Goal: Task Accomplishment & Management: Complete application form

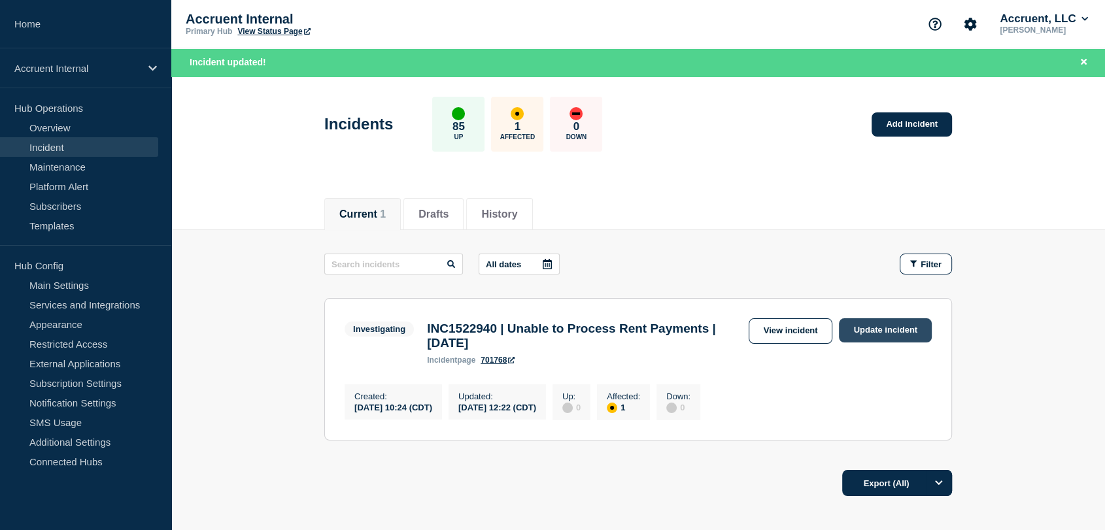
click at [862, 328] on link "Update incident" at bounding box center [885, 330] width 93 height 24
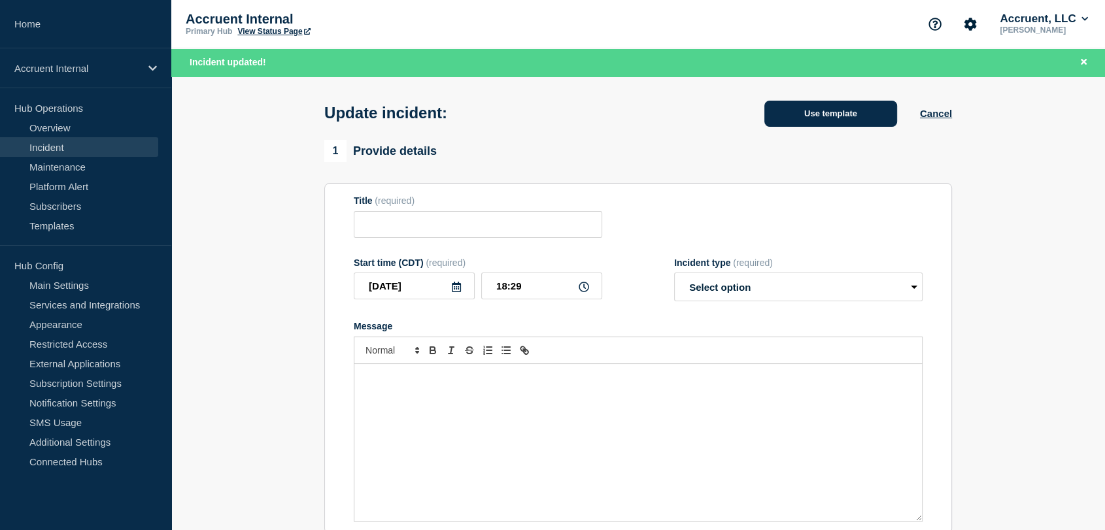
type input "INC1522940 | Unable to Process Rent Payments | [DATE]"
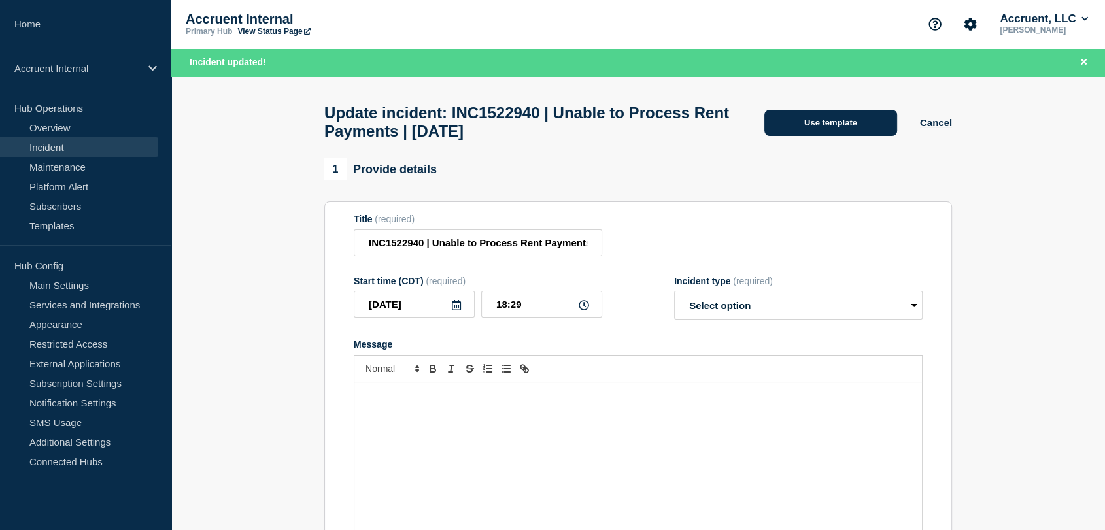
click at [774, 126] on button "Use template" at bounding box center [830, 123] width 133 height 26
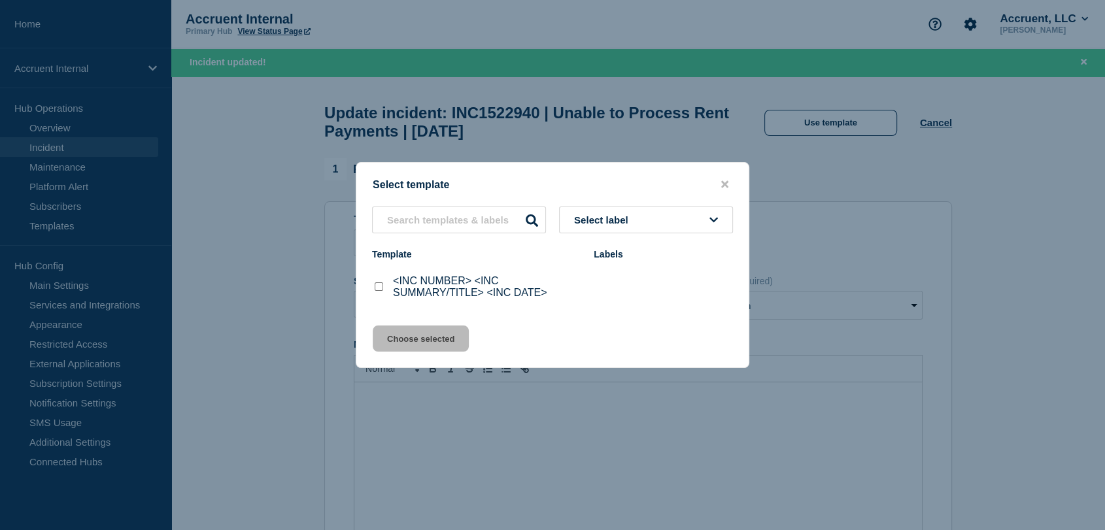
click at [380, 291] on input "<INC NUMBER> <INC SUMMARY/TITLE> <INC DATE> checkbox" at bounding box center [379, 286] width 8 height 8
checkbox input "true"
click at [415, 339] on button "Choose selected" at bounding box center [421, 339] width 96 height 26
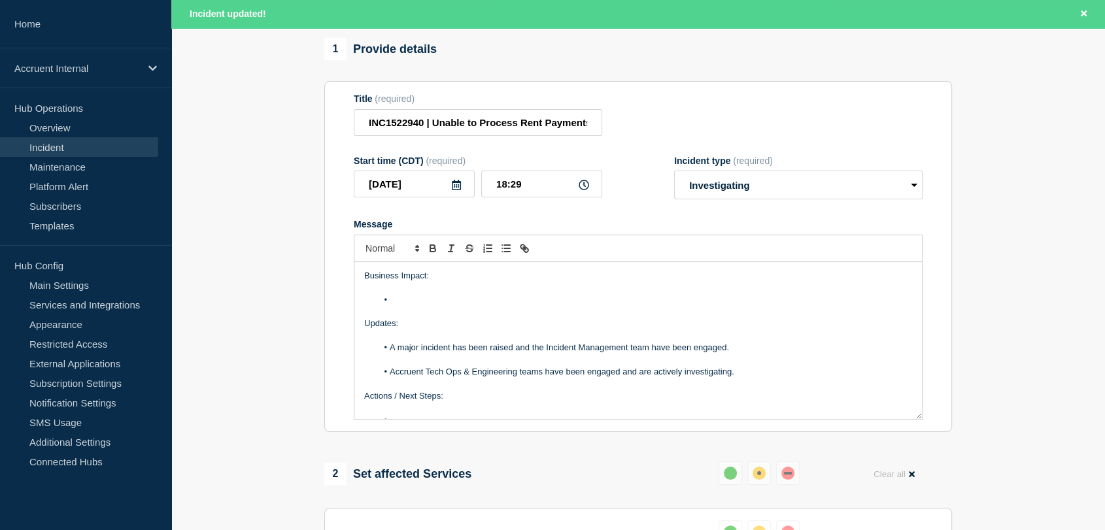
scroll to position [145, 0]
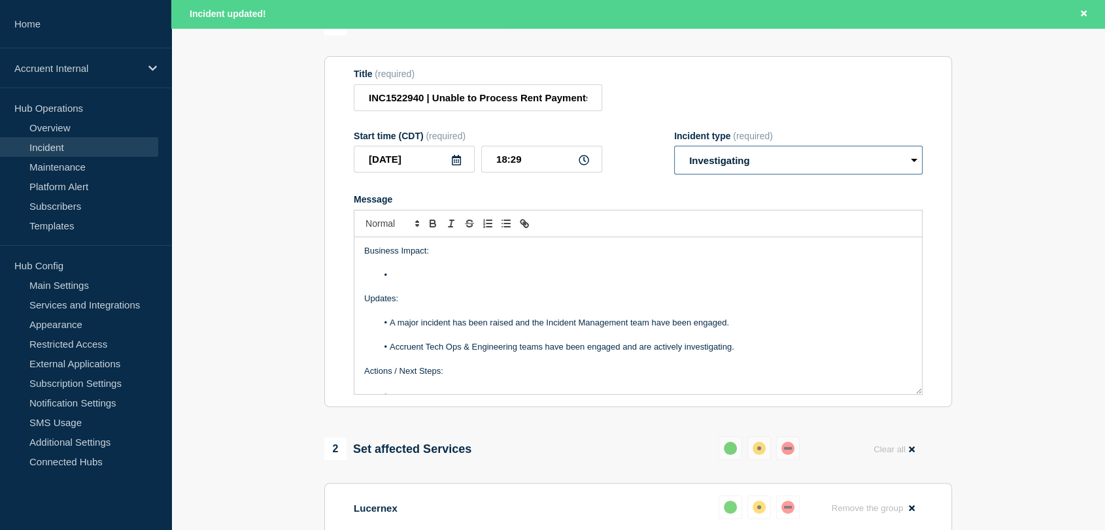
click at [779, 163] on select "Select option Investigating Identified Monitoring Resolved" at bounding box center [798, 160] width 248 height 29
select select "identified"
click at [674, 153] on select "Select option Investigating Identified Monitoring Resolved" at bounding box center [798, 160] width 248 height 29
click at [258, 256] on section "1 Provide details Title (required) INC1522940 | Unable to Process Rent Payments…" at bounding box center [638, 496] width 934 height 966
click at [429, 280] on li "Message" at bounding box center [644, 275] width 535 height 12
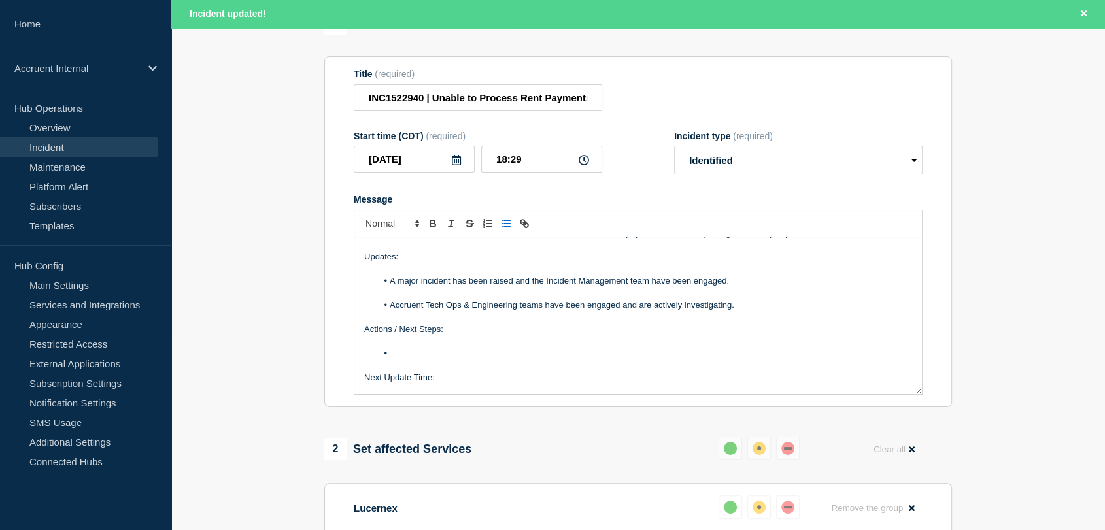
scroll to position [63, 0]
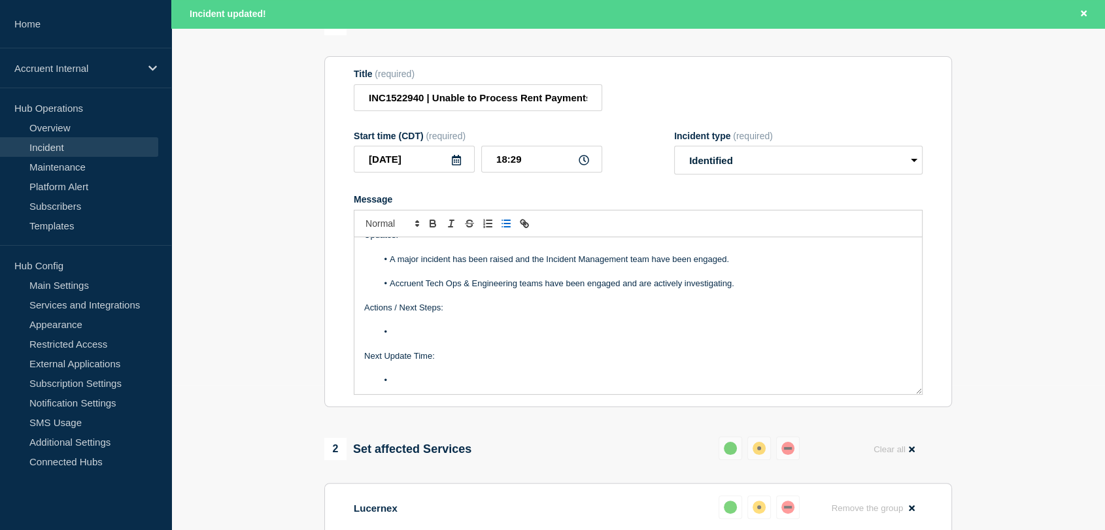
click at [447, 336] on li "Message" at bounding box center [644, 332] width 535 height 12
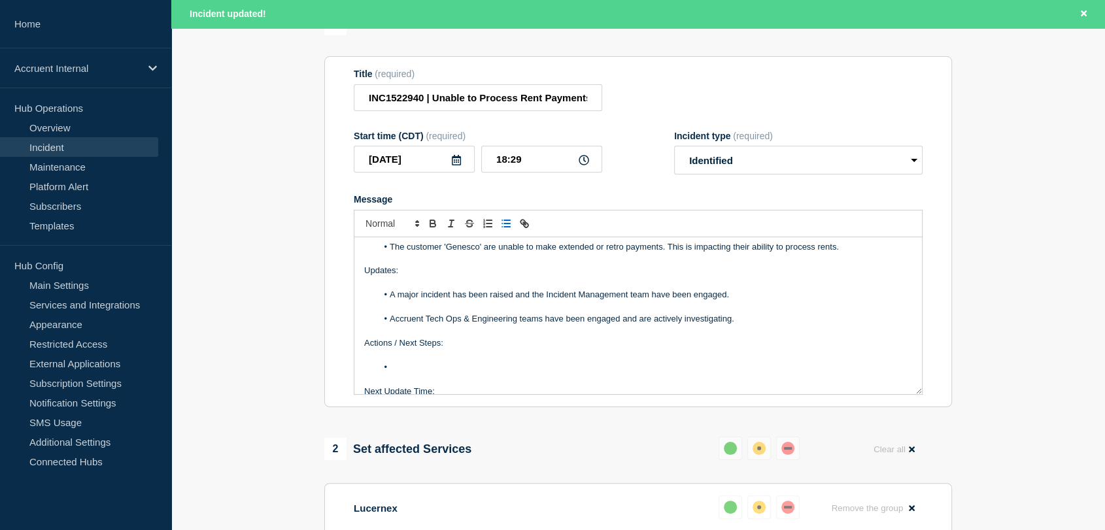
scroll to position [0, 0]
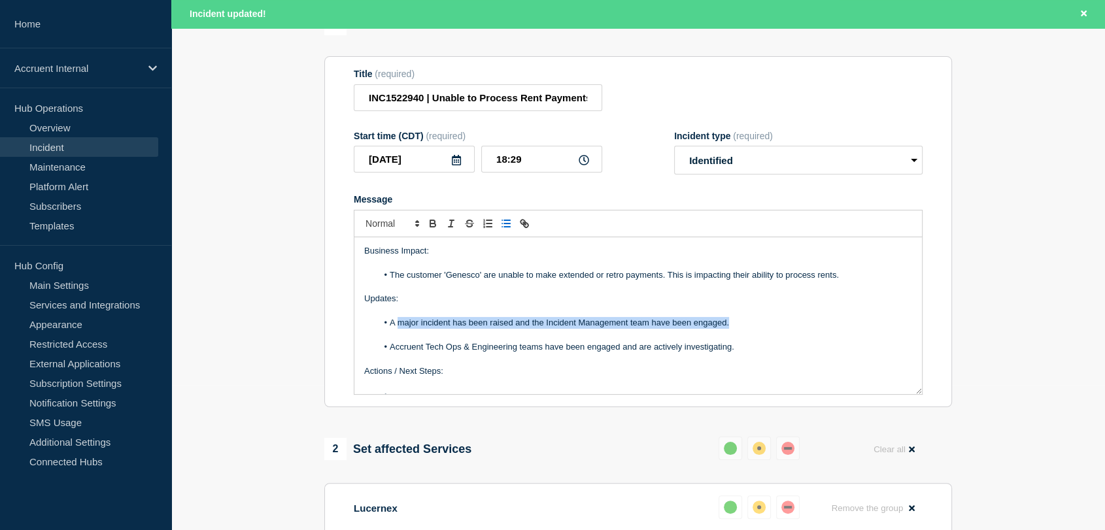
drag, startPoint x: 739, startPoint y: 330, endPoint x: 398, endPoint y: 330, distance: 341.3
click at [398, 329] on li "A major incident has been raised and the Incident Management team have been eng…" at bounding box center [644, 323] width 535 height 12
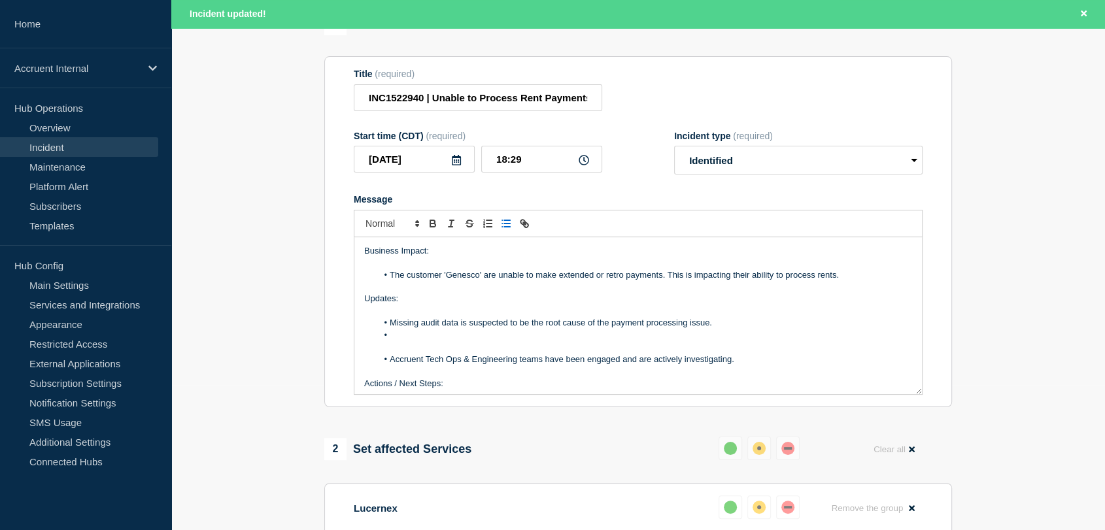
click at [405, 341] on li "Message" at bounding box center [644, 336] width 535 height 12
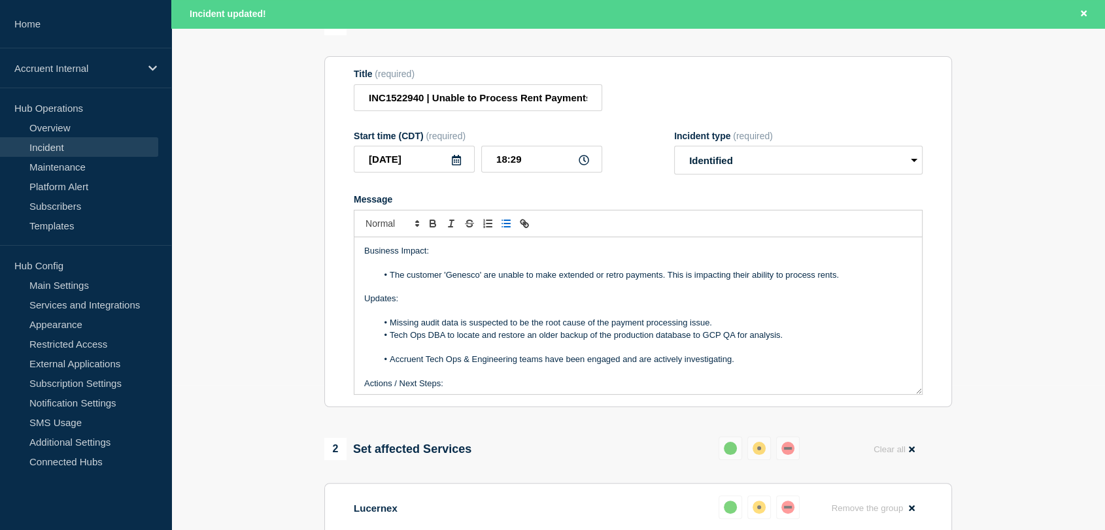
click at [799, 341] on li "Tech Ops DBA to locate and restore an older backup of the production database t…" at bounding box center [644, 336] width 535 height 12
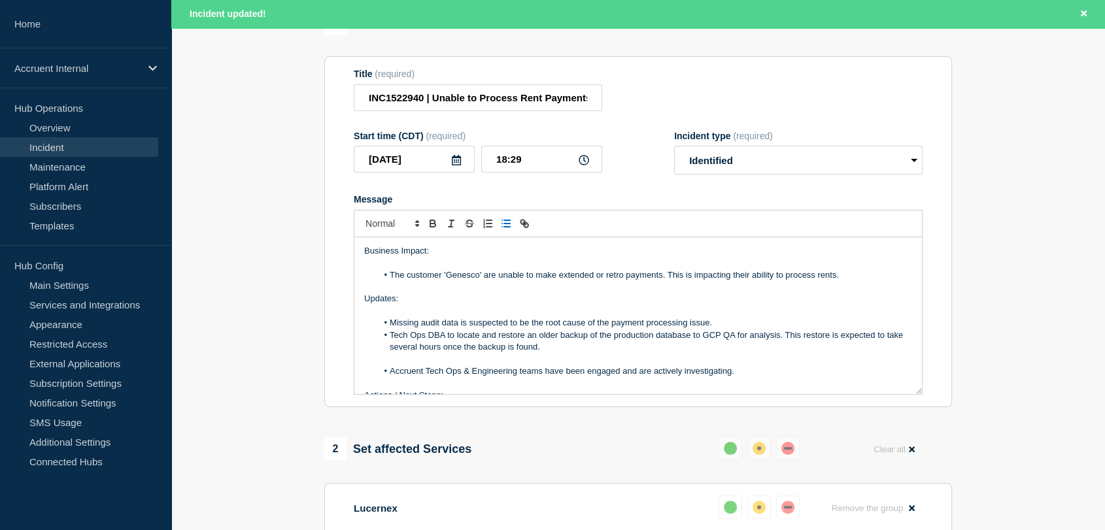
click at [577, 354] on li "Tech Ops DBA to locate and restore an older backup of the production database t…" at bounding box center [644, 342] width 535 height 24
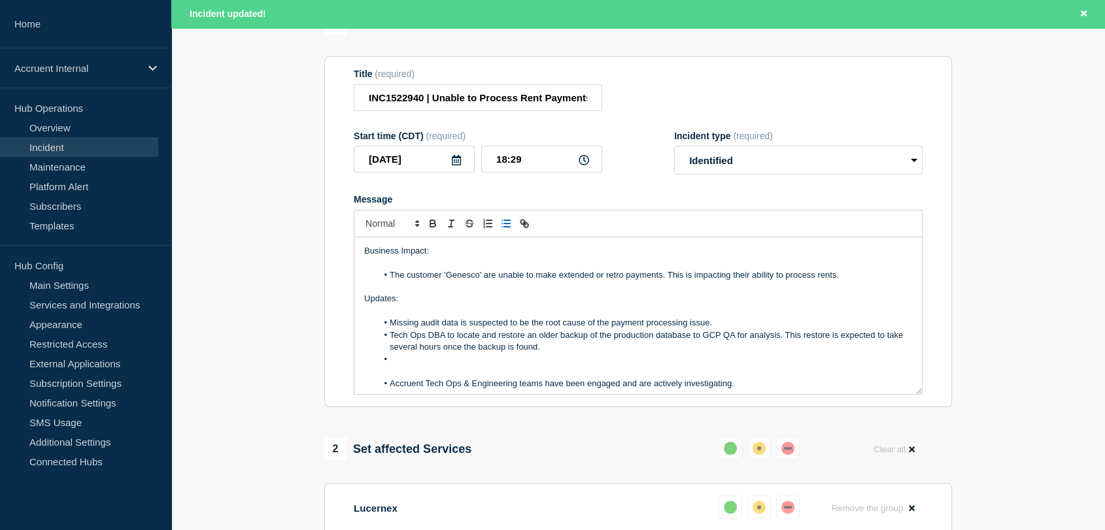
scroll to position [73, 0]
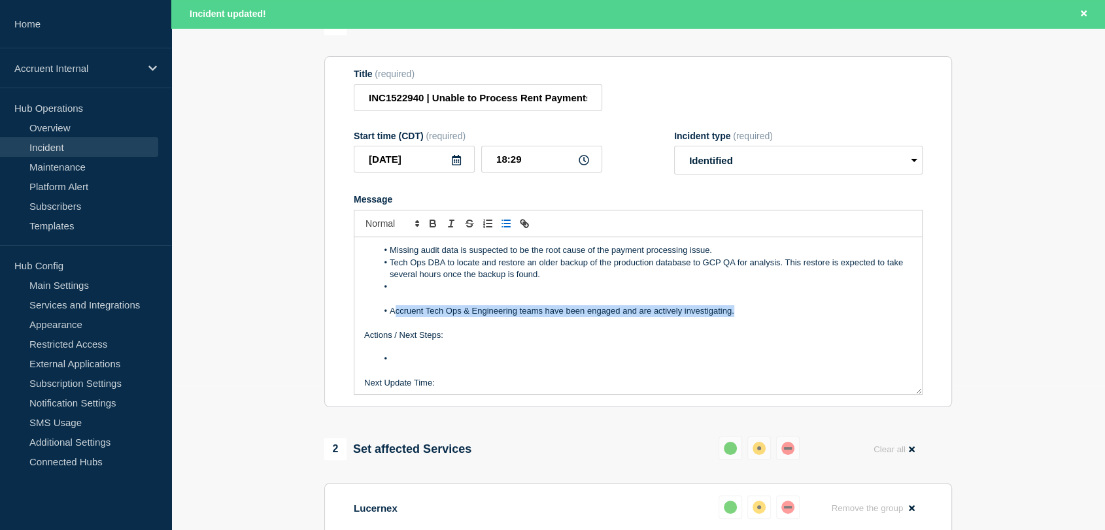
drag, startPoint x: 737, startPoint y: 320, endPoint x: 395, endPoint y: 319, distance: 342.0
click at [395, 317] on li "Accruent Tech Ops & Engineering teams have been engaged and are actively invest…" at bounding box center [644, 311] width 535 height 12
click at [418, 365] on li "Message" at bounding box center [644, 359] width 535 height 12
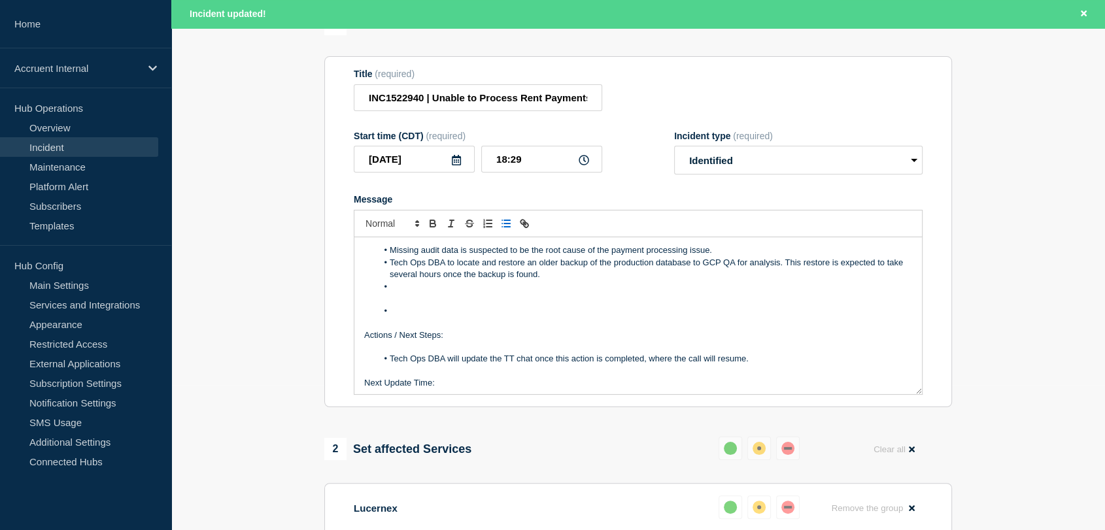
click at [428, 292] on li "Message" at bounding box center [644, 287] width 535 height 12
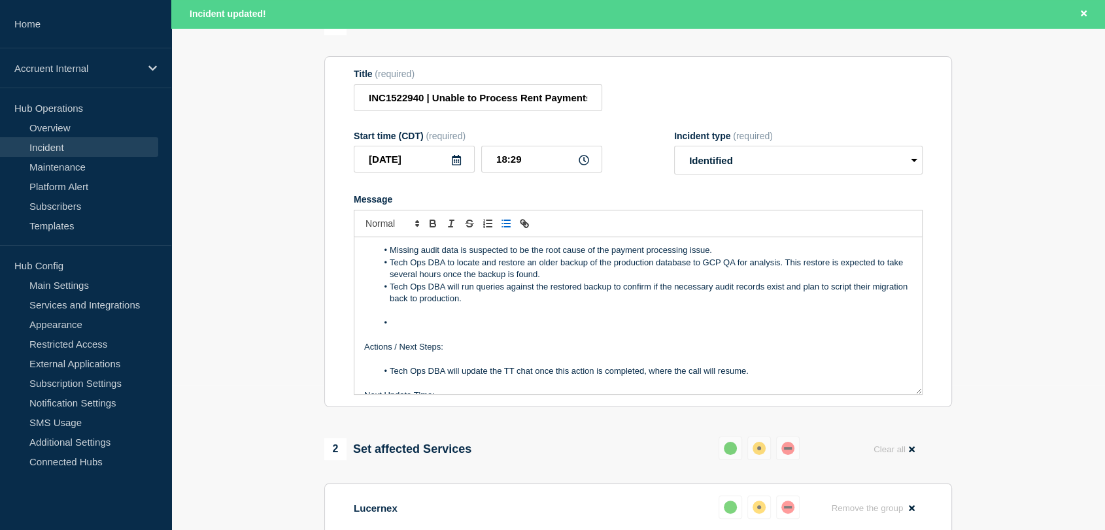
click at [413, 328] on li "Message" at bounding box center [644, 323] width 535 height 12
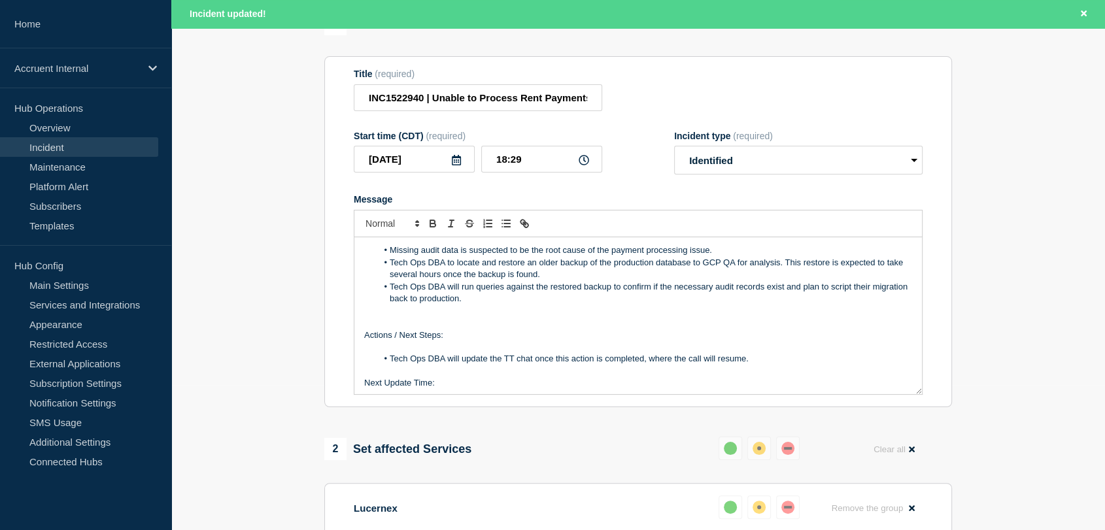
click at [520, 304] on li "Tech Ops DBA will run queries against the restored backup to confirm if the nec…" at bounding box center [644, 293] width 535 height 24
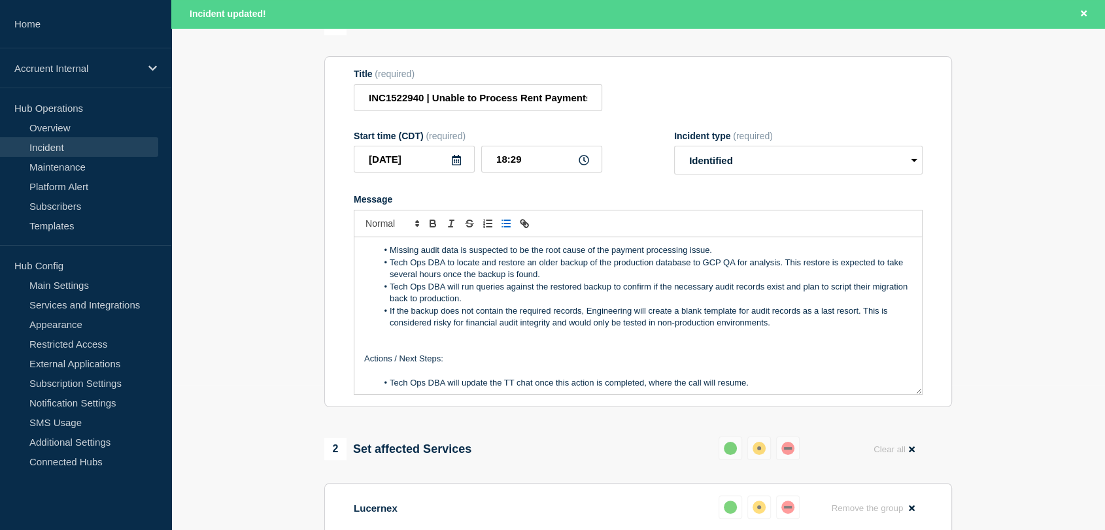
click at [737, 256] on li "Missing audit data is suspected to be the root cause of the payment processing …" at bounding box center [644, 251] width 535 height 12
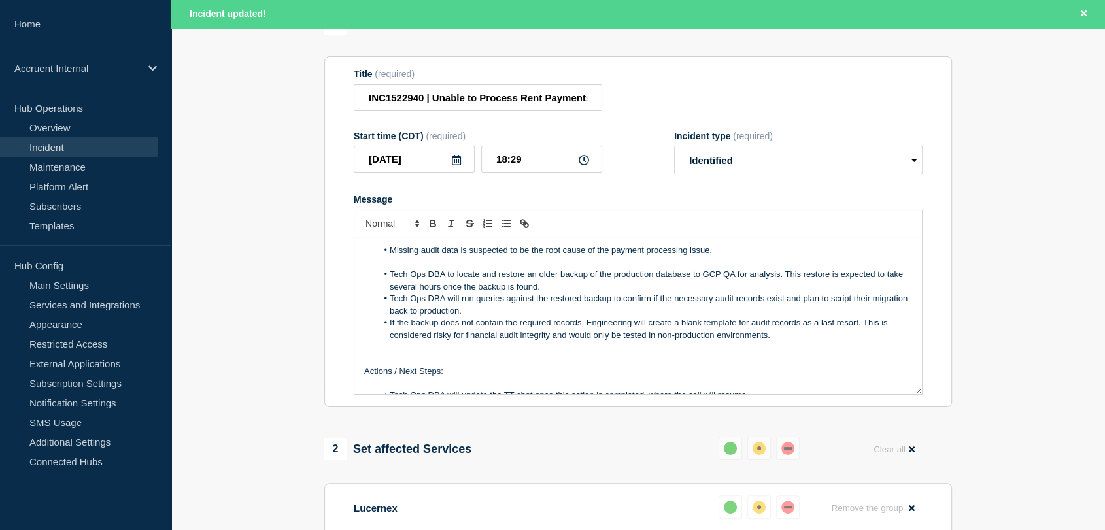
click at [570, 293] on li "Tech Ops DBA to locate and restore an older backup of the production database t…" at bounding box center [644, 281] width 535 height 24
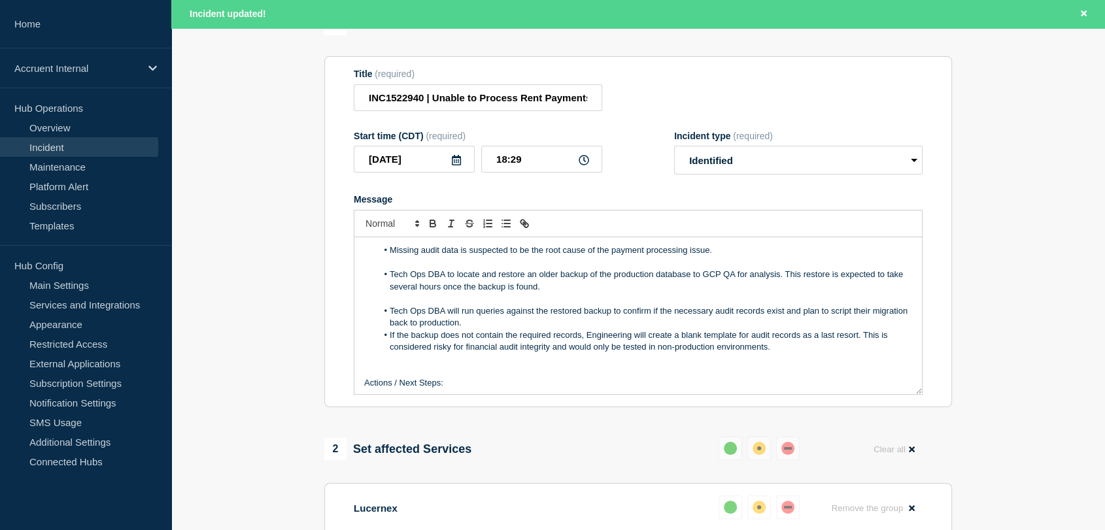
click at [526, 329] on li "Tech Ops DBA will run queries against the restored backup to confirm if the nec…" at bounding box center [644, 317] width 535 height 24
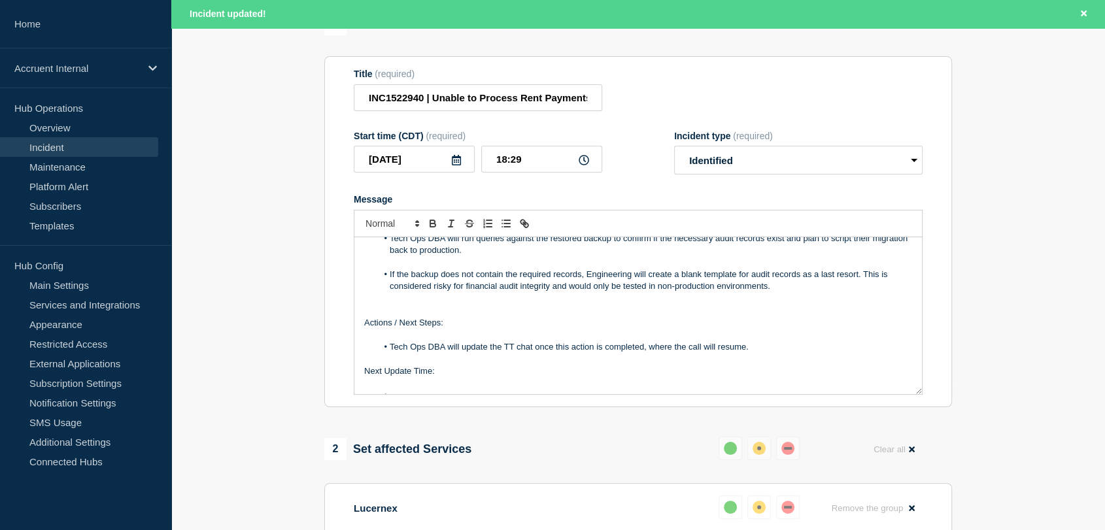
scroll to position [160, 0]
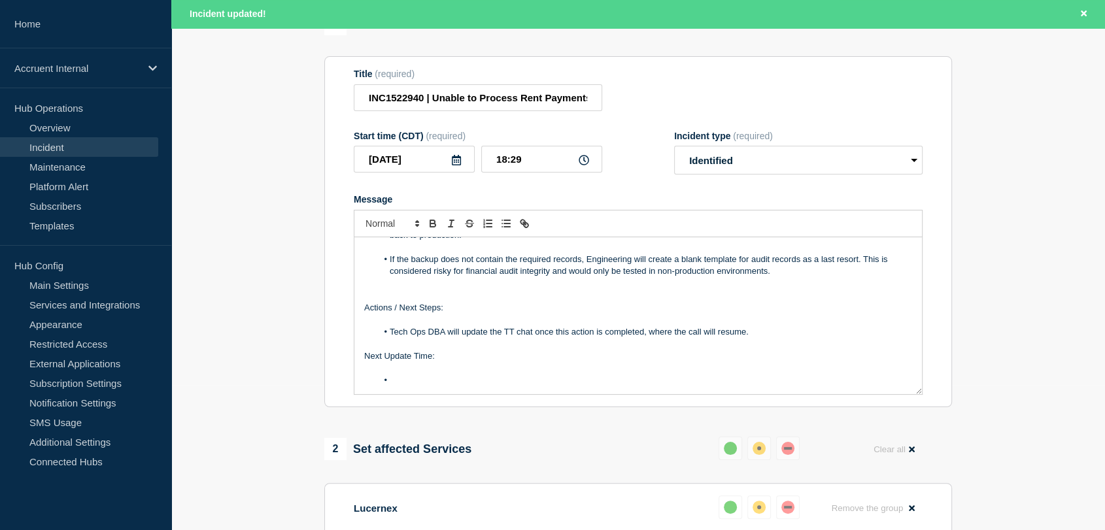
click at [440, 386] on li "Message" at bounding box center [644, 381] width 535 height 12
click at [781, 278] on li "If the backup does not contain the required records, Engineering will create a …" at bounding box center [644, 266] width 535 height 24
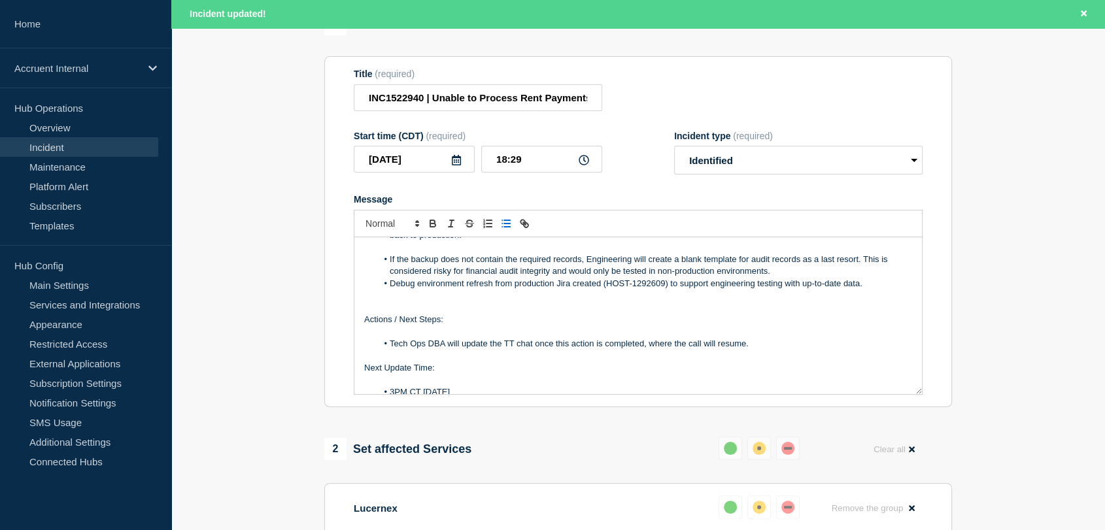
click at [790, 278] on li "If the backup does not contain the required records, Engineering will create a …" at bounding box center [644, 266] width 535 height 24
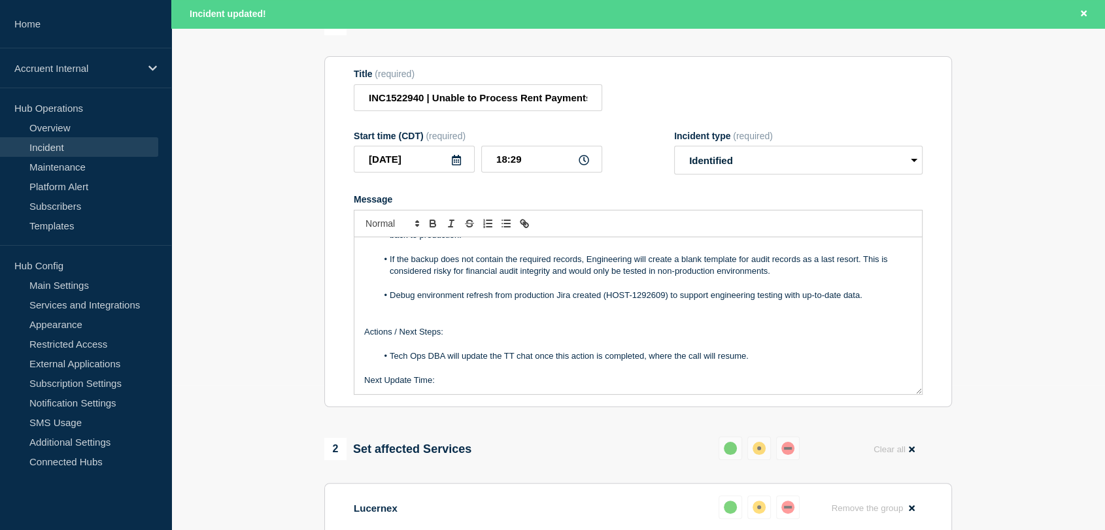
scroll to position [184, 0]
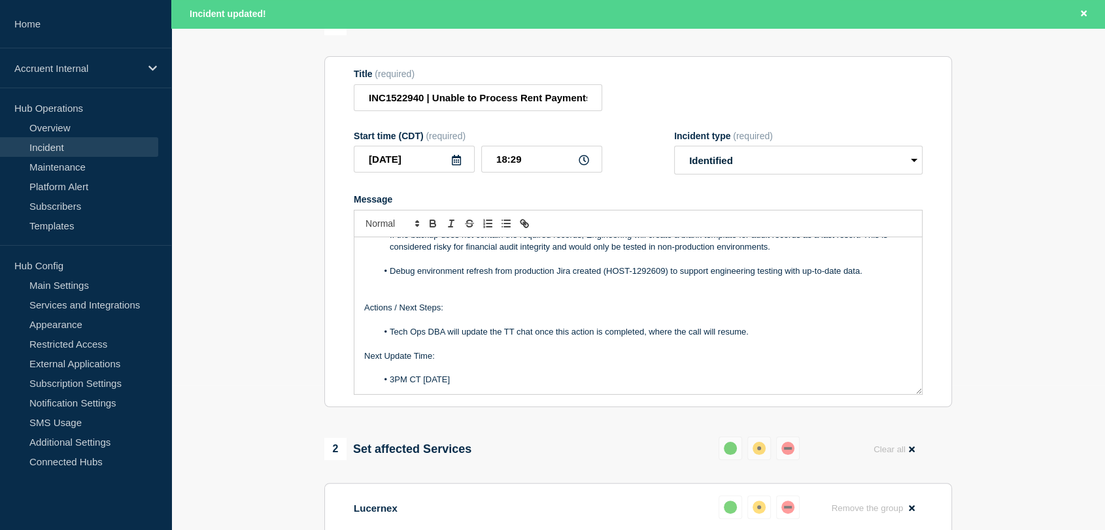
drag, startPoint x: 501, startPoint y: 388, endPoint x: 401, endPoint y: 274, distance: 151.6
click at [401, 274] on div "Business Impact: The customer 'Genesco' are unable to make extended or retro pa…" at bounding box center [638, 315] width 568 height 157
click at [503, 373] on p "Message" at bounding box center [638, 368] width 548 height 12
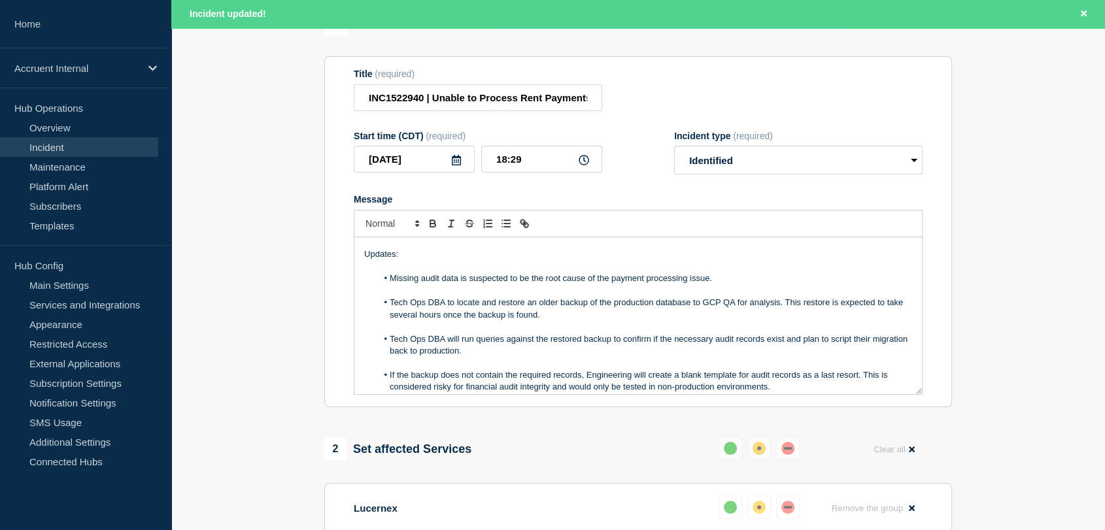
scroll to position [0, 0]
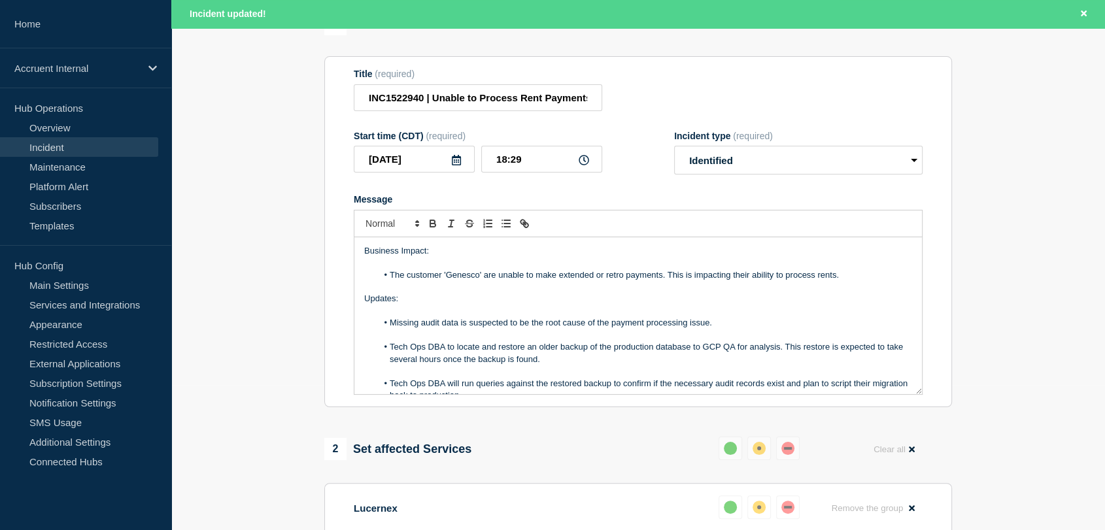
drag, startPoint x: 506, startPoint y: 390, endPoint x: 360, endPoint y: 306, distance: 168.1
click at [360, 306] on div "Business Impact: The customer 'Genesco' are unable to make extended or retro pa…" at bounding box center [638, 315] width 568 height 157
copy div "Updates: Missing audit data is suspected to be the root cause of the payment pr…"
click at [423, 293] on p "Message" at bounding box center [638, 287] width 548 height 12
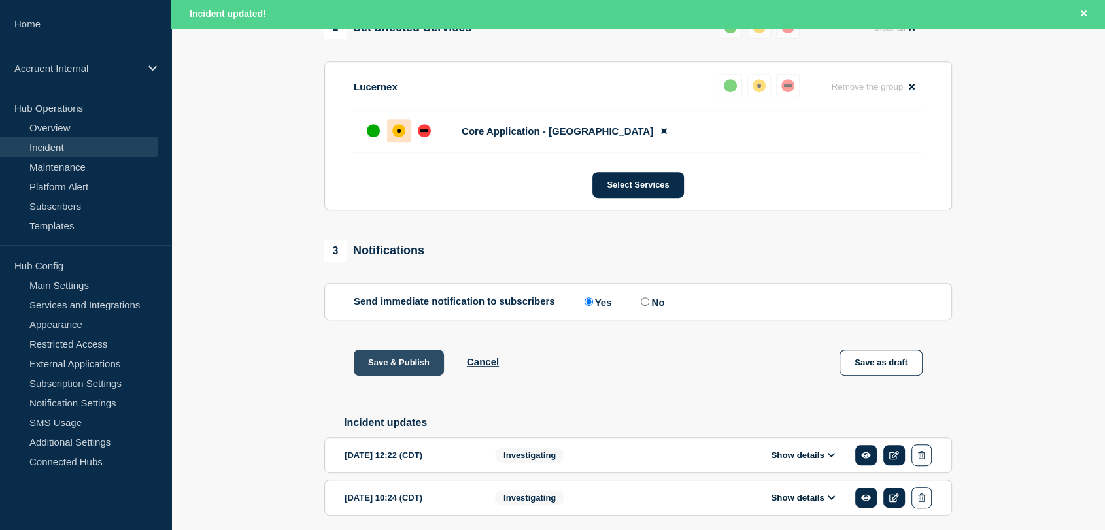
scroll to position [581, 0]
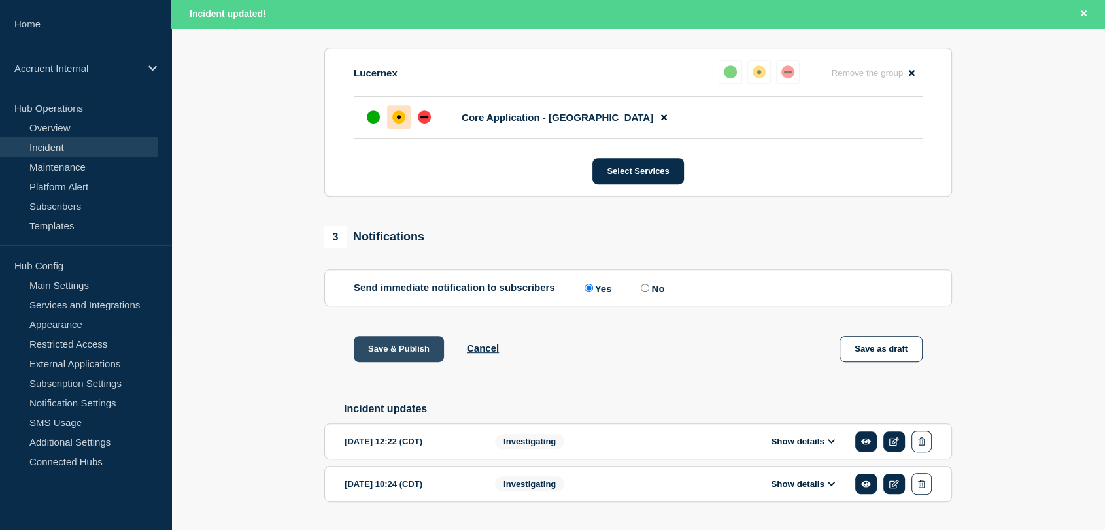
click at [390, 356] on button "Save & Publish" at bounding box center [399, 349] width 90 height 26
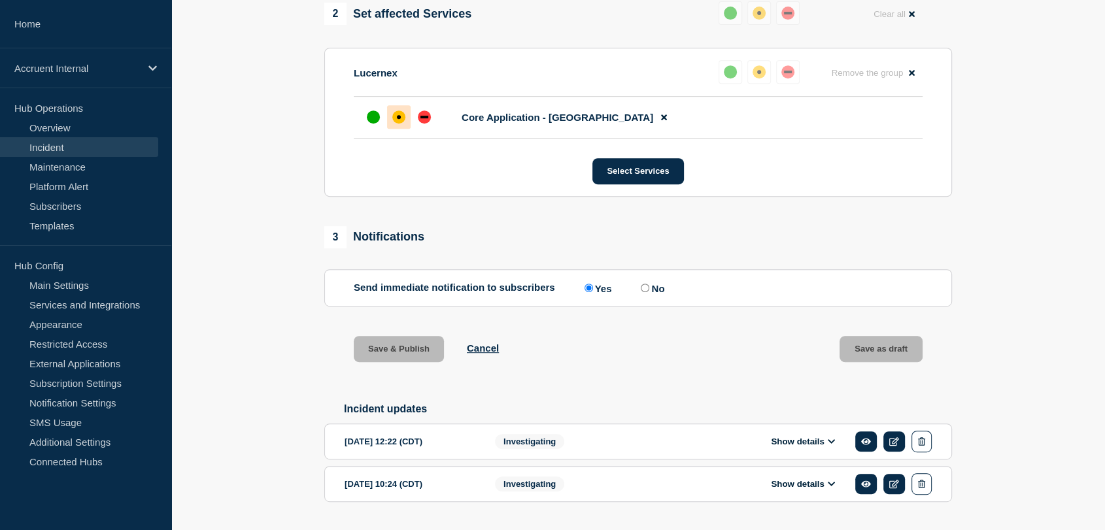
scroll to position [553, 0]
